Goal: Feedback & Contribution: Submit feedback/report problem

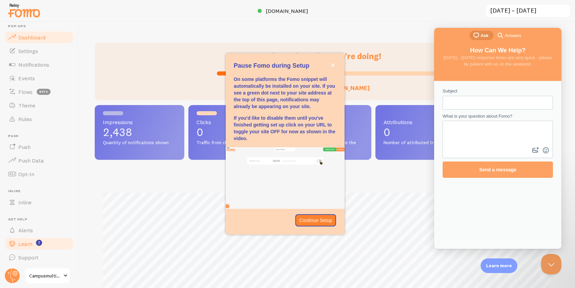
scroll to position [6, 0]
click at [46, 277] on span "Campusmultimedia" at bounding box center [45, 275] width 32 height 8
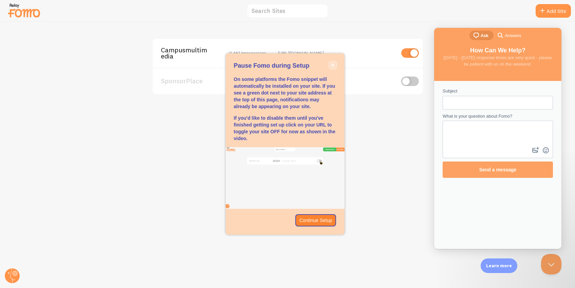
click at [334, 66] on icon "close," at bounding box center [333, 65] width 4 height 4
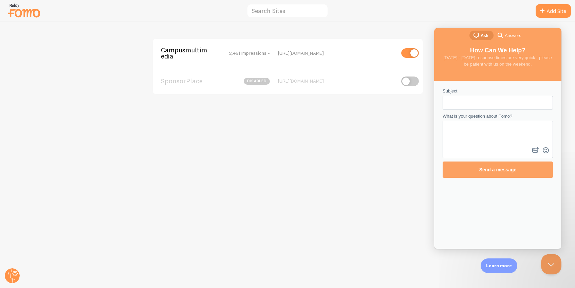
click at [252, 51] on span "2,461 Impressions -" at bounding box center [249, 53] width 41 height 6
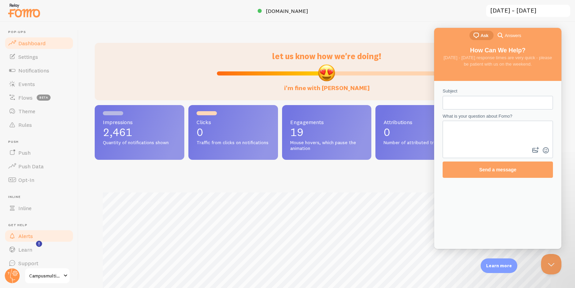
scroll to position [6, 0]
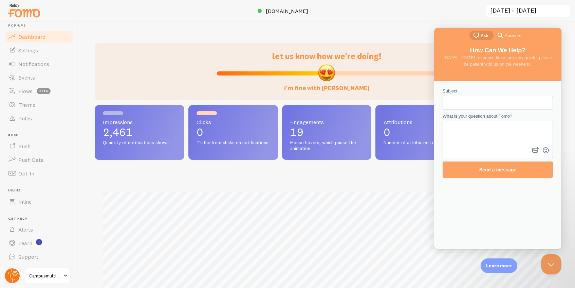
click at [11, 277] on icon at bounding box center [12, 275] width 5 height 15
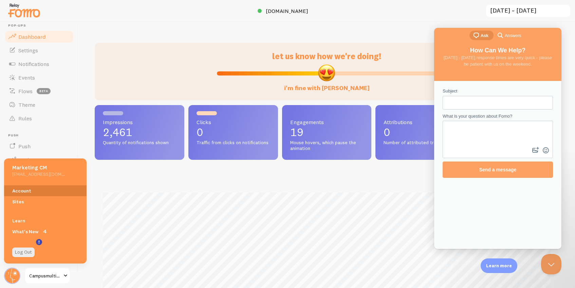
click at [25, 188] on link "Account" at bounding box center [45, 190] width 82 height 11
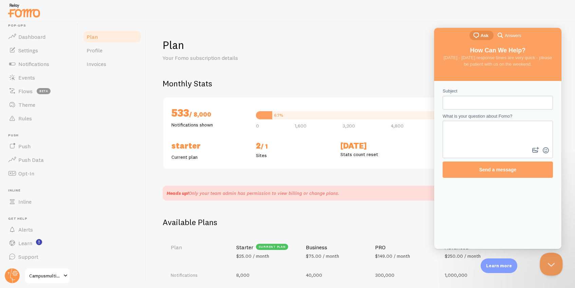
click at [549, 263] on button "Close Beacon popover" at bounding box center [550, 262] width 20 height 20
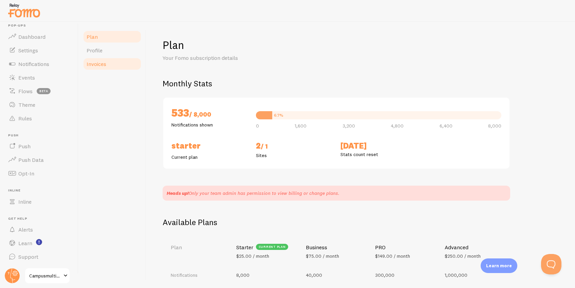
click at [103, 62] on span "Invoices" at bounding box center [97, 63] width 20 height 7
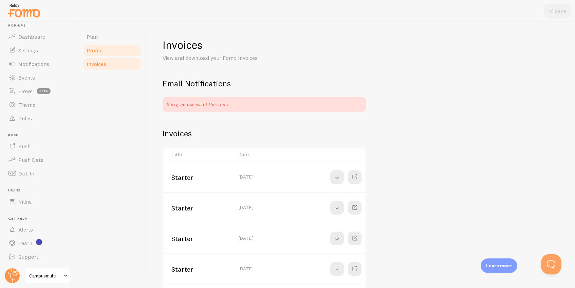
click at [91, 48] on span "Profile" at bounding box center [95, 50] width 16 height 7
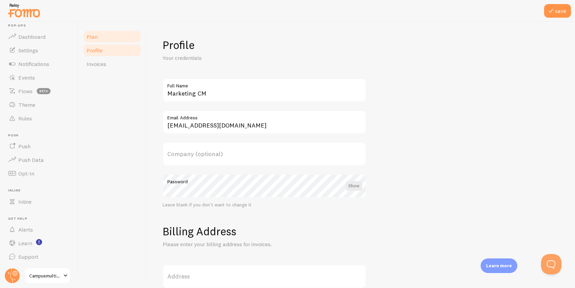
click at [94, 36] on span "Plan" at bounding box center [92, 36] width 11 height 7
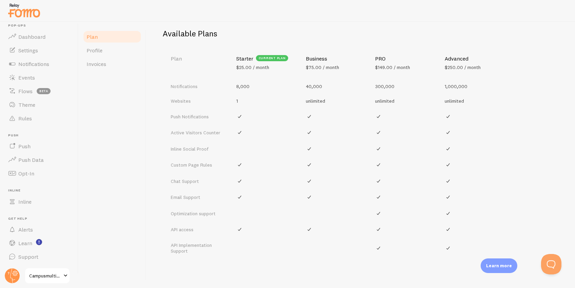
scroll to position [198, 0]
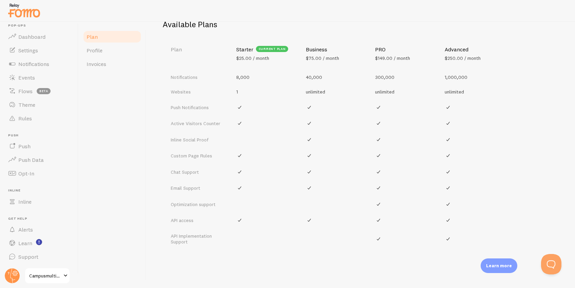
click at [200, 251] on div "Heads up! Only your team admin has permission to view billing or change plans. …" at bounding box center [361, 131] width 396 height 286
click at [25, 256] on span "Support" at bounding box center [28, 256] width 20 height 7
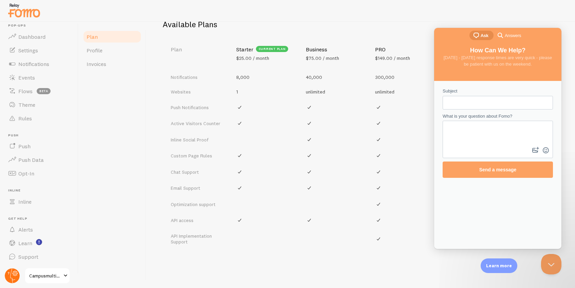
click at [9, 279] on circle at bounding box center [12, 275] width 15 height 15
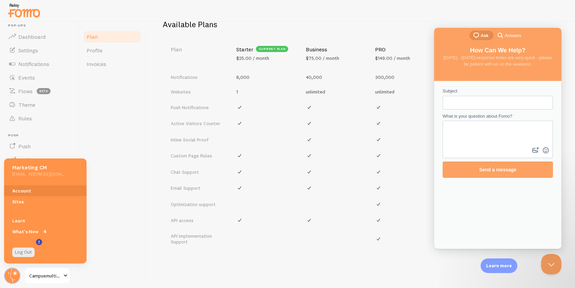
click at [480, 140] on textarea "What is your question about Fomo?" at bounding box center [497, 133] width 109 height 24
click at [462, 103] on input "Subject" at bounding box center [497, 102] width 99 height 12
click at [31, 190] on link "Account" at bounding box center [45, 190] width 82 height 11
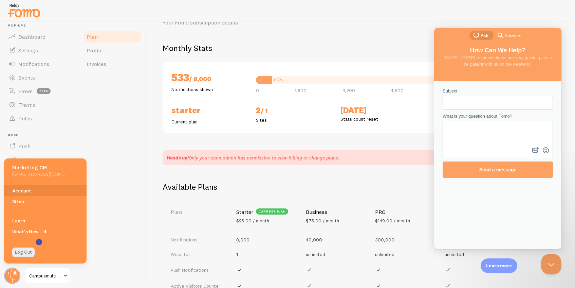
scroll to position [30, 0]
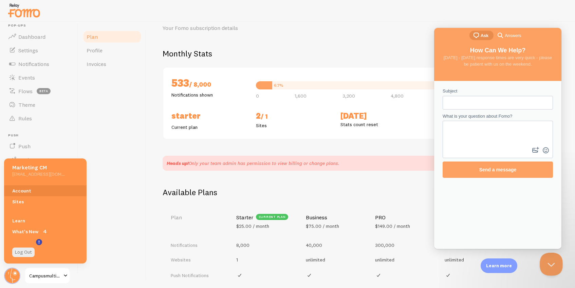
click at [549, 262] on button "Close Beacon popover" at bounding box center [550, 262] width 20 height 20
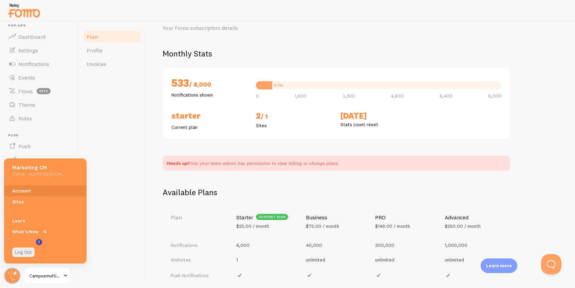
click at [48, 276] on span "Campusmultimedia" at bounding box center [45, 275] width 32 height 8
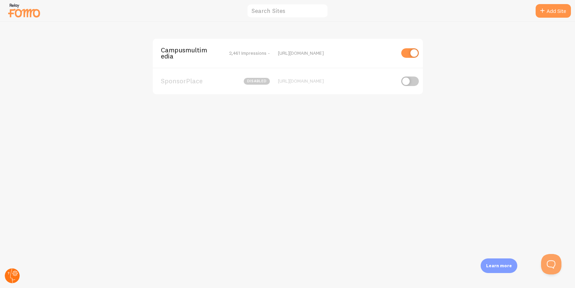
click at [9, 277] on circle at bounding box center [12, 275] width 15 height 15
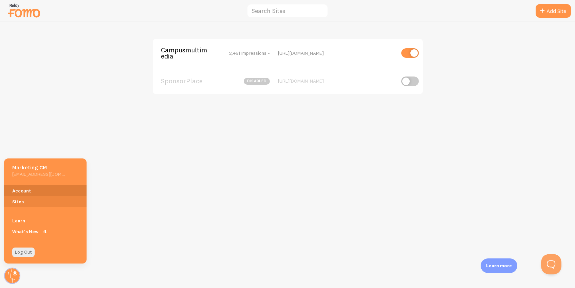
click at [31, 188] on link "Account" at bounding box center [45, 190] width 82 height 11
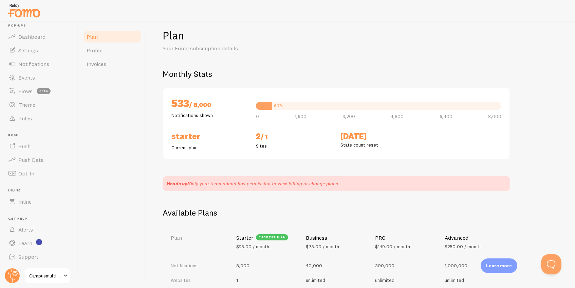
scroll to position [10, 0]
click at [228, 180] on p "Heads up! Only your team admin has permission to view billing or change plans." at bounding box center [253, 183] width 173 height 7
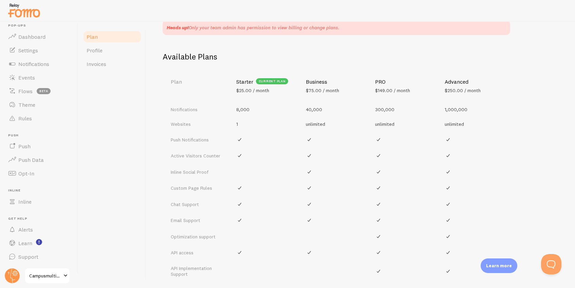
scroll to position [198, 0]
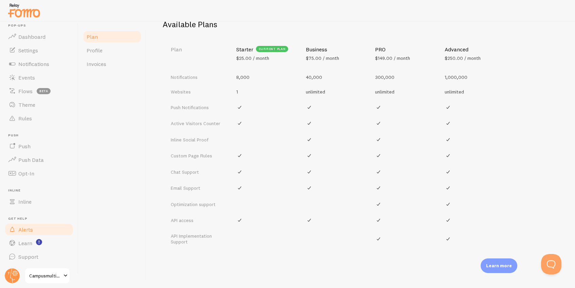
click at [26, 230] on span "Alerts" at bounding box center [25, 229] width 15 height 7
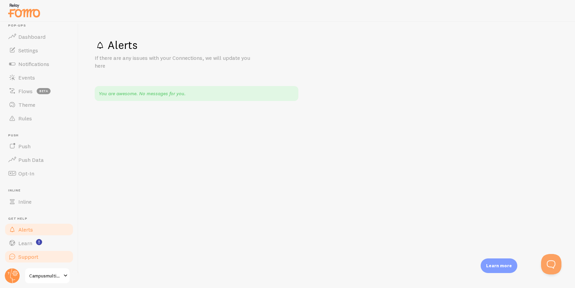
click at [26, 256] on span "Support" at bounding box center [28, 256] width 20 height 7
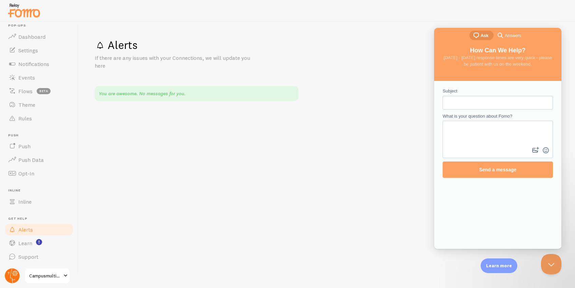
click at [15, 277] on circle at bounding box center [12, 275] width 15 height 15
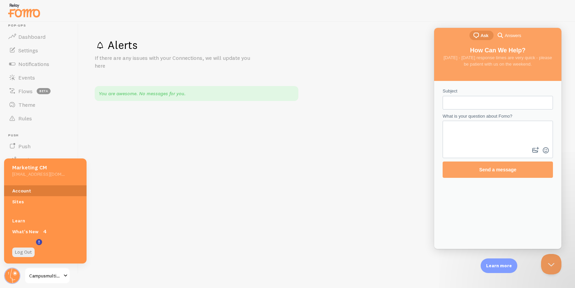
click at [28, 189] on link "Account" at bounding box center [45, 190] width 82 height 11
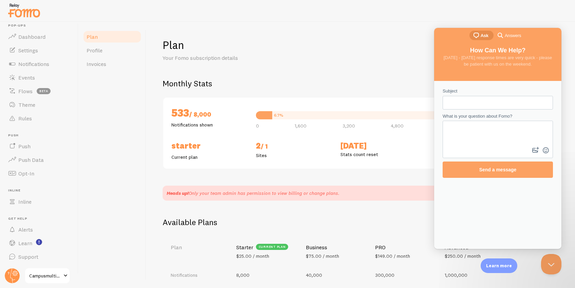
click at [189, 194] on p "Heads up! Only your team admin has permission to view billing or change plans." at bounding box center [253, 192] width 173 height 7
click at [466, 103] on input "Subject" at bounding box center [497, 102] width 99 height 12
type input "cancel account"
click at [478, 132] on textarea "What is your question about Fomo?" at bounding box center [497, 133] width 109 height 24
click at [47, 277] on span "Campusmultimedia" at bounding box center [45, 275] width 32 height 8
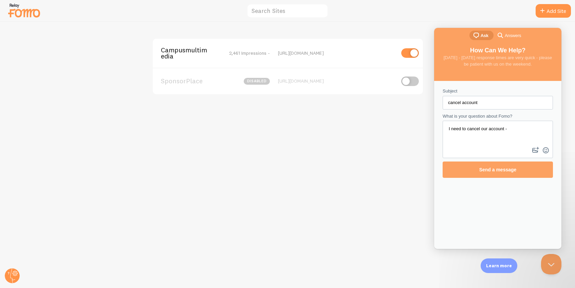
click at [525, 136] on textarea "I need to cancel our account -" at bounding box center [497, 133] width 109 height 24
drag, startPoint x: 525, startPoint y: 129, endPoint x: 511, endPoint y: 128, distance: 13.9
click at [511, 128] on textarea "I need to cancel our account - I think our team admin" at bounding box center [497, 133] width 109 height 24
click at [548, 129] on textarea "I need to cancel our account - our team admin" at bounding box center [497, 133] width 109 height 24
type textarea "I need to cancel our account - our team admin is no longer at the company. Can …"
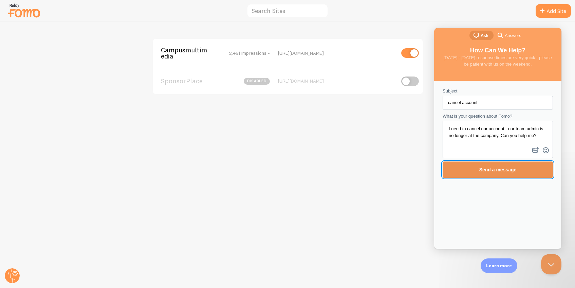
click at [532, 167] on span "Send a message" at bounding box center [497, 170] width 95 height 16
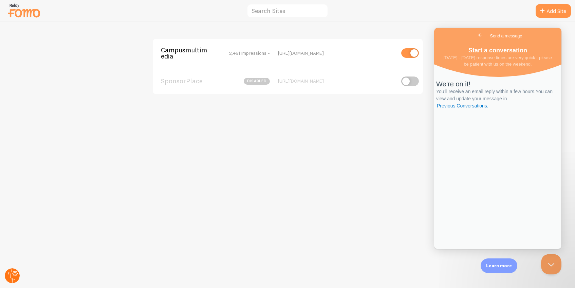
click at [10, 277] on g at bounding box center [12, 275] width 15 height 15
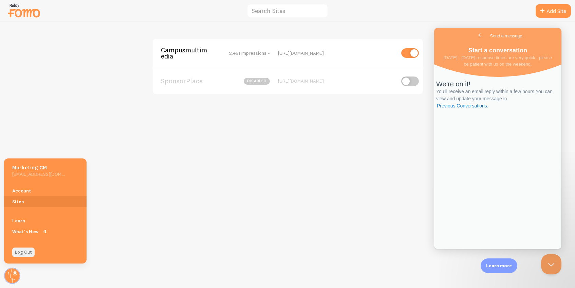
click at [23, 251] on link "Log Out" at bounding box center [23, 252] width 22 height 10
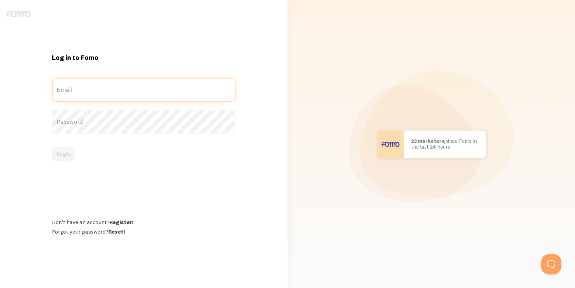
type input "[EMAIL_ADDRESS][DOMAIN_NAME]"
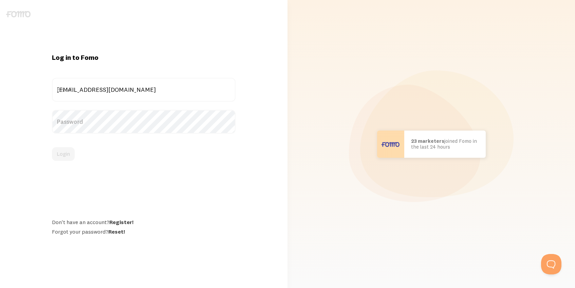
click at [162, 92] on div "marketing@campusmultimedia.com Email" at bounding box center [144, 90] width 184 height 24
